Goal: Use online tool/utility: Utilize a website feature to perform a specific function

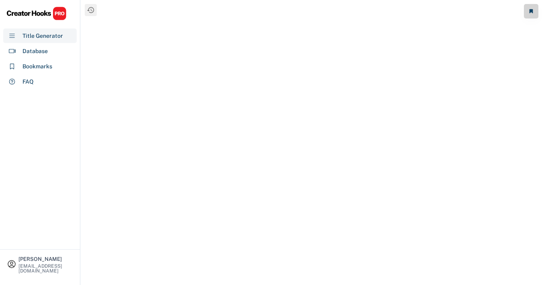
select select "**********"
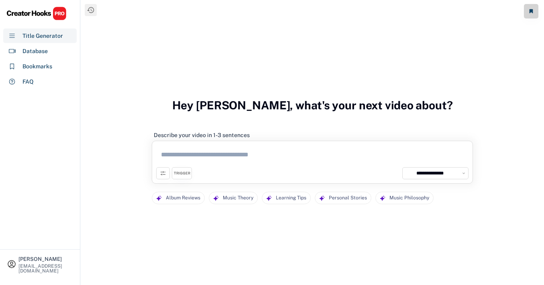
click at [244, 161] on textarea at bounding box center [312, 156] width 313 height 22
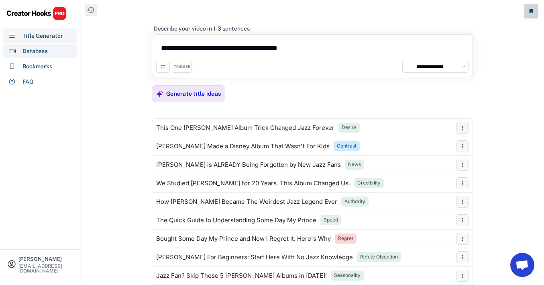
type textarea "**********"
click at [35, 53] on div "Database" at bounding box center [35, 51] width 25 height 8
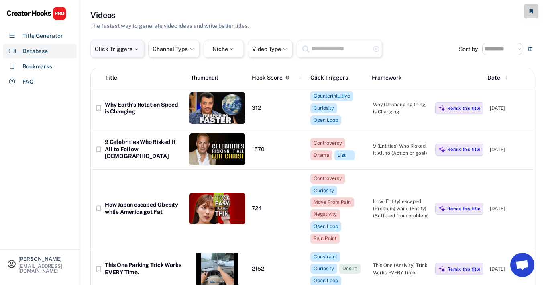
click at [122, 49] on div "Click Triggers" at bounding box center [117, 49] width 45 height 6
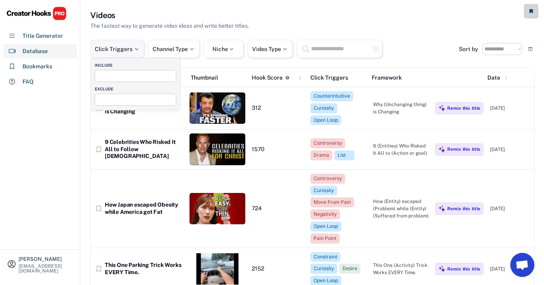
select select
click at [124, 78] on span at bounding box center [135, 75] width 81 height 11
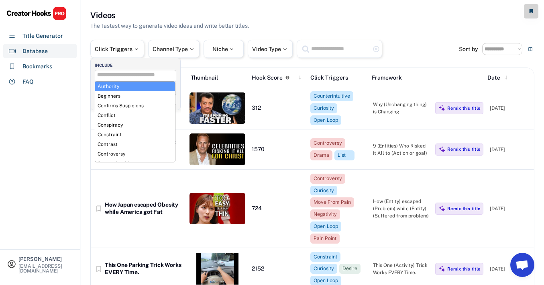
select select "**********"
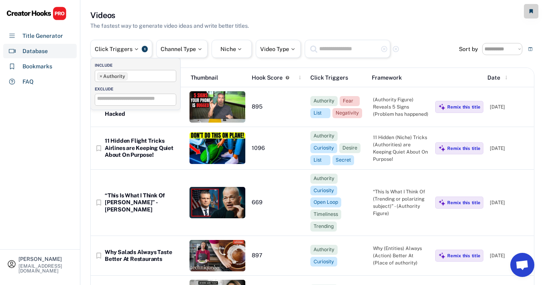
click at [141, 98] on input "search" at bounding box center [137, 98] width 81 height 5
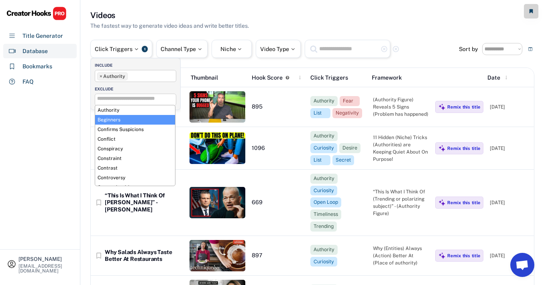
scroll to position [7, 0]
select select "**********"
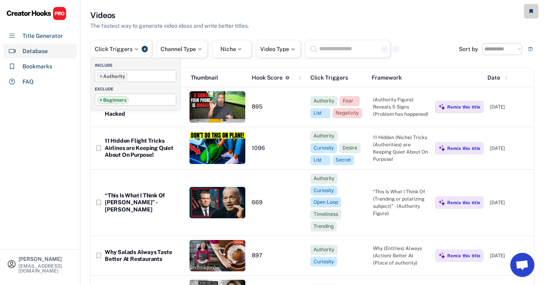
click at [143, 100] on ul "× Beginners" at bounding box center [135, 99] width 81 height 10
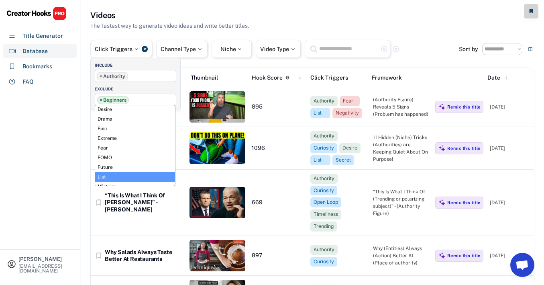
scroll to position [93, 0]
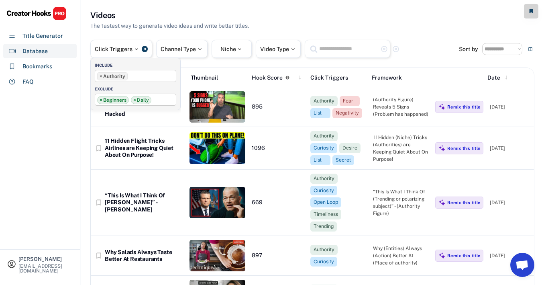
click at [135, 76] on ul "× Authority" at bounding box center [135, 75] width 81 height 10
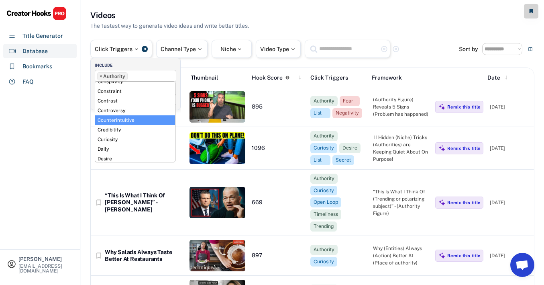
scroll to position [46, 0]
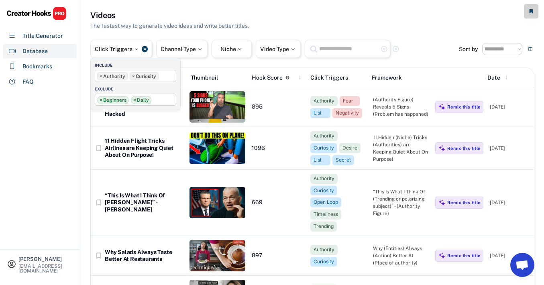
click at [163, 76] on input "search" at bounding box center [163, 74] width 4 height 5
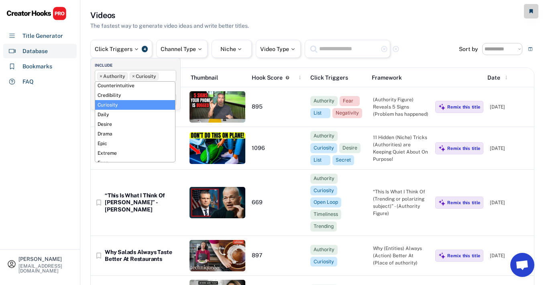
scroll to position [78, 0]
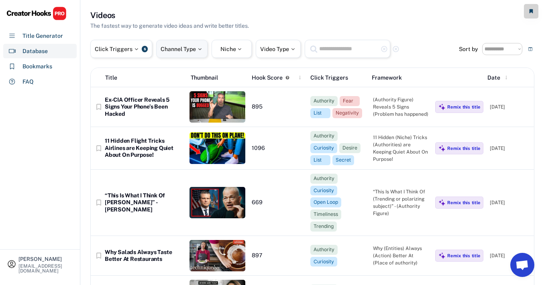
click at [196, 53] on div "Channel Type" at bounding box center [181, 49] width 51 height 18
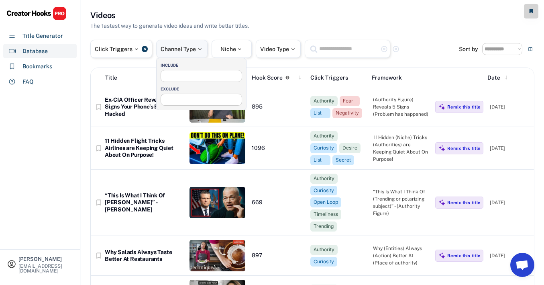
select select
click at [198, 79] on div "**********" at bounding box center [202, 76] width 82 height 12
click at [197, 74] on input "search" at bounding box center [203, 74] width 81 height 5
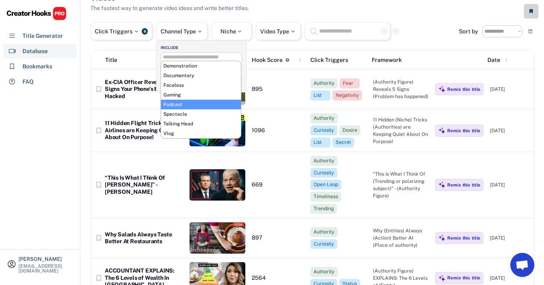
scroll to position [27, 0]
select select "**********"
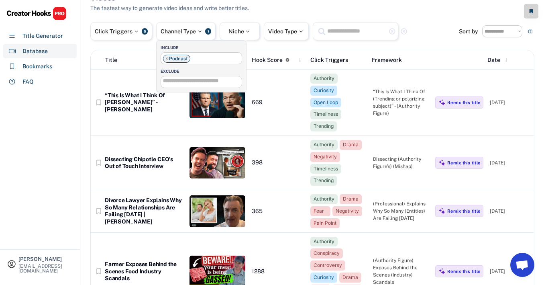
click at [194, 80] on input "search" at bounding box center [203, 80] width 81 height 5
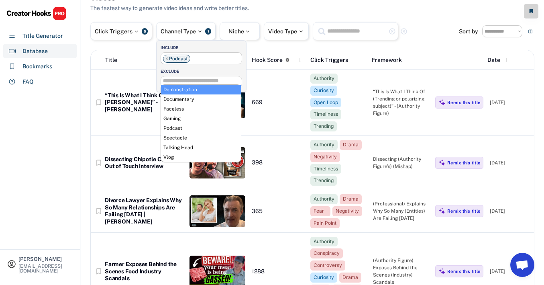
click at [339, 11] on div "Videos The fastest way to generate video ideas and write better titles." at bounding box center [312, 2] width 444 height 20
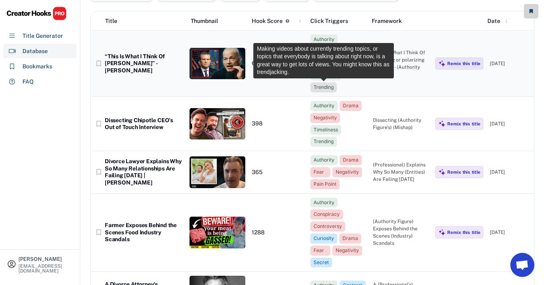
scroll to position [0, 0]
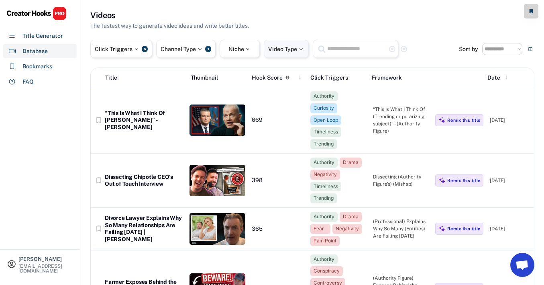
click at [281, 47] on div "Video Type" at bounding box center [286, 49] width 36 height 6
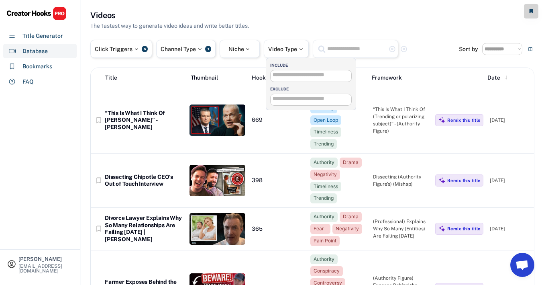
click at [289, 75] on input "search" at bounding box center [313, 74] width 81 height 5
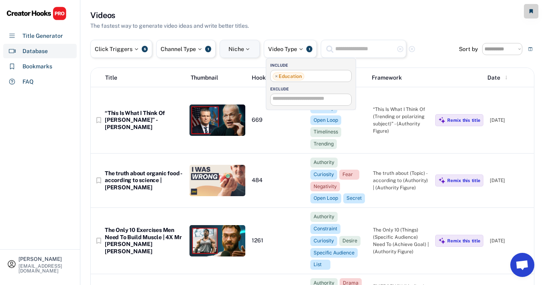
click at [246, 53] on div "Niche" at bounding box center [240, 49] width 40 height 18
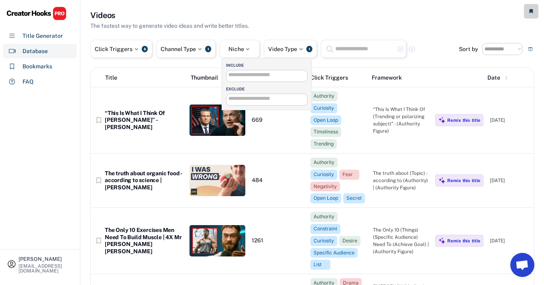
click at [253, 76] on input "search" at bounding box center [269, 74] width 81 height 5
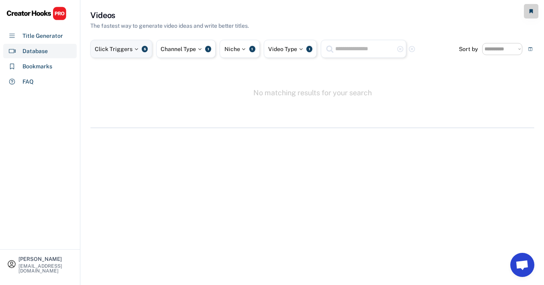
click at [131, 48] on div "Click Triggers" at bounding box center [117, 49] width 45 height 6
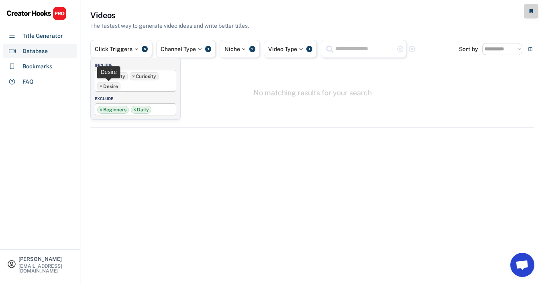
click at [101, 86] on span "×" at bounding box center [101, 86] width 3 height 5
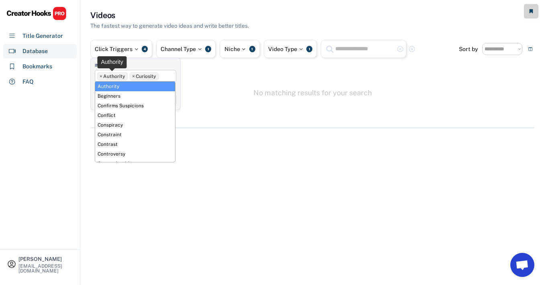
click at [100, 76] on span "×" at bounding box center [101, 76] width 3 height 5
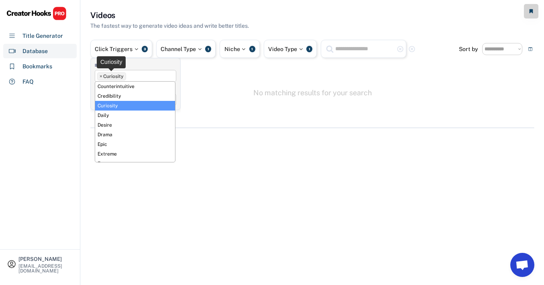
click at [100, 76] on span "×" at bounding box center [101, 76] width 3 height 5
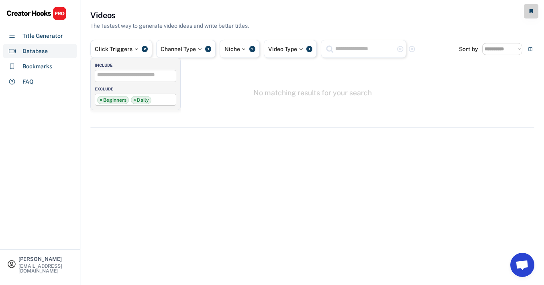
click at [245, 84] on div "**********" at bounding box center [312, 69] width 444 height 119
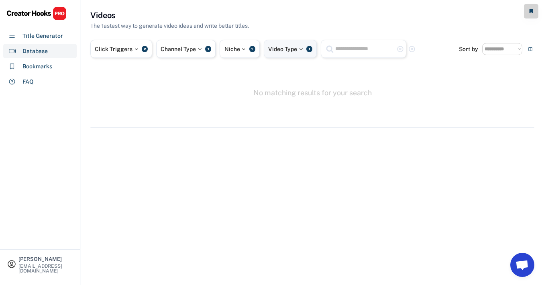
click at [299, 44] on div "Video Type 1" at bounding box center [290, 49] width 53 height 18
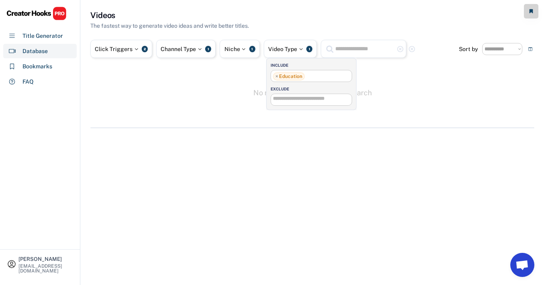
click at [277, 77] on span "×" at bounding box center [277, 76] width 3 height 5
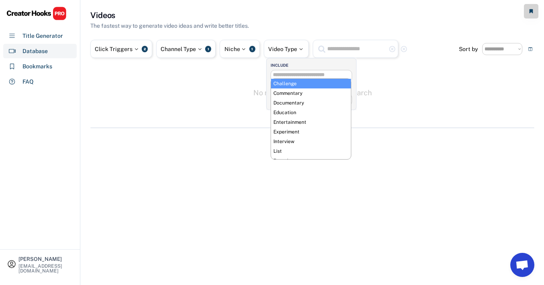
click at [383, 84] on div "**********" at bounding box center [312, 69] width 444 height 119
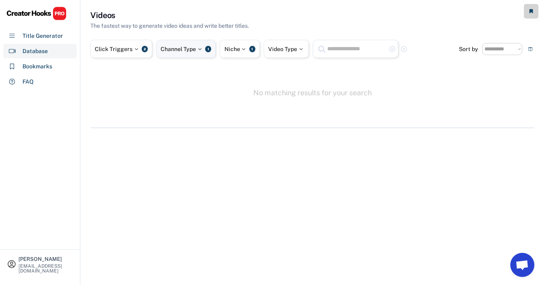
click at [210, 48] on div "1" at bounding box center [208, 49] width 6 height 6
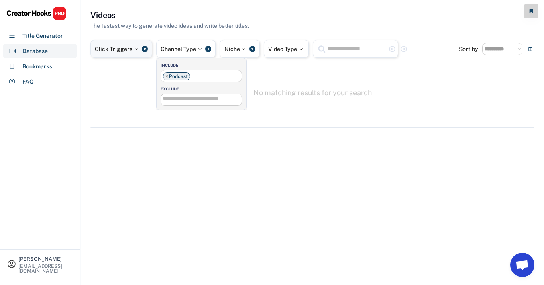
click at [148, 48] on div "Click Triggers 2" at bounding box center [121, 49] width 62 height 18
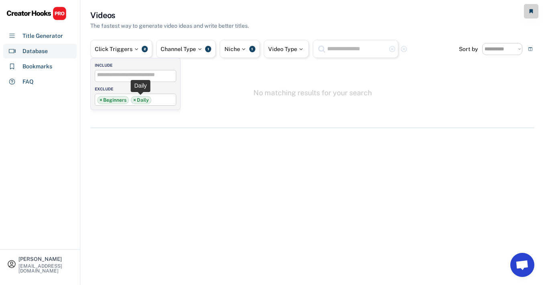
click at [135, 98] on span "×" at bounding box center [134, 100] width 3 height 5
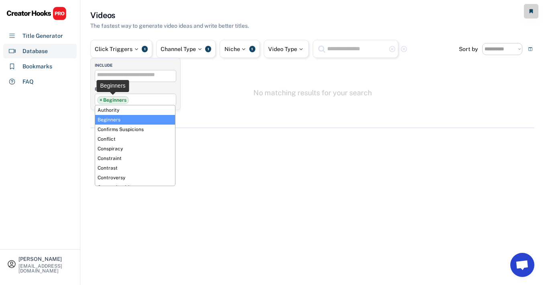
scroll to position [0, 0]
click at [114, 103] on li "× Beginners" at bounding box center [113, 100] width 32 height 8
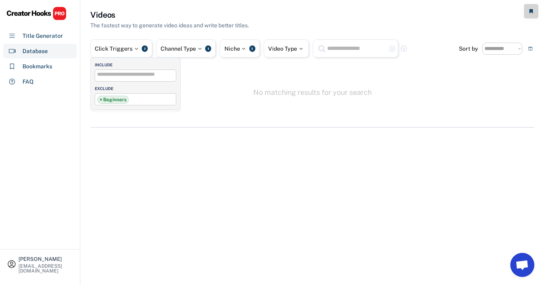
click at [113, 100] on li "× Beginners" at bounding box center [113, 100] width 32 height 8
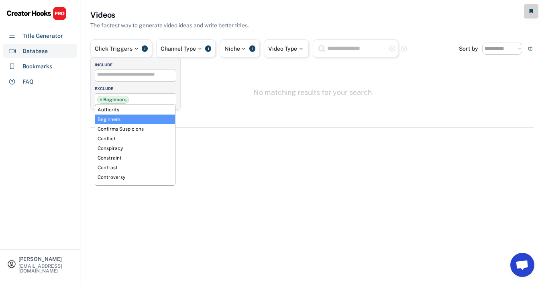
click at [102, 98] on span "×" at bounding box center [101, 99] width 3 height 5
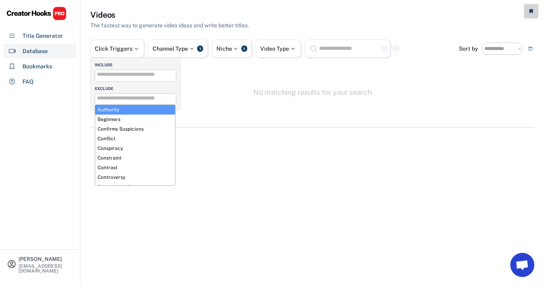
click at [230, 80] on div "**********" at bounding box center [312, 68] width 444 height 119
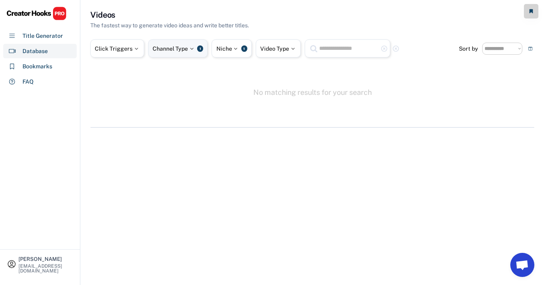
click at [194, 47] on div at bounding box center [191, 49] width 7 height 6
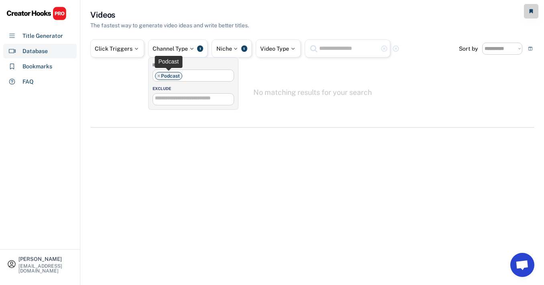
click at [169, 78] on li "× Podcast" at bounding box center [168, 76] width 27 height 8
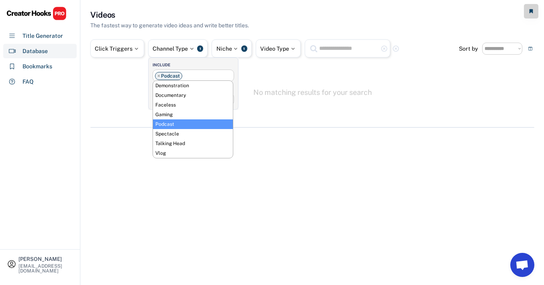
click at [319, 93] on div "No matching results for your search" at bounding box center [313, 92] width 119 height 10
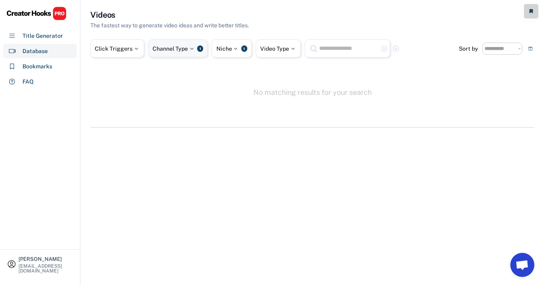
click at [181, 50] on div "Channel Type" at bounding box center [174, 49] width 43 height 6
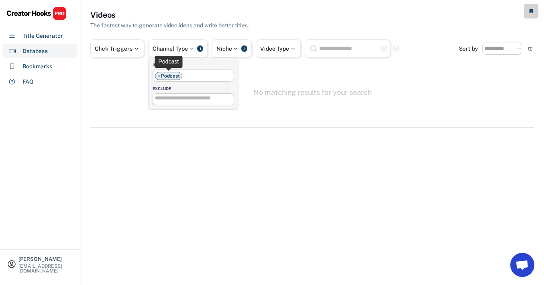
click at [157, 74] on li "× Podcast" at bounding box center [168, 76] width 27 height 8
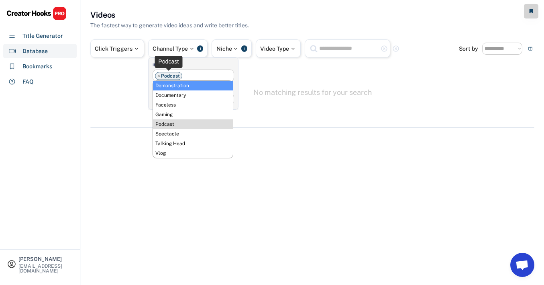
click at [158, 74] on span "×" at bounding box center [159, 76] width 3 height 5
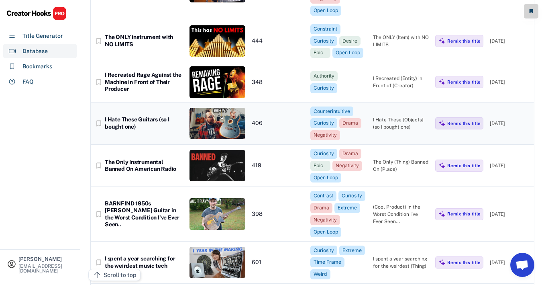
scroll to position [524, 0]
